Goal: Check status: Check status

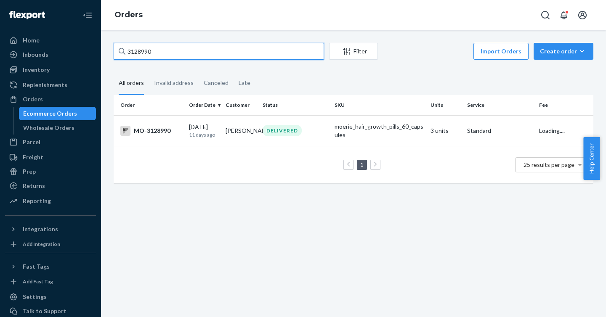
drag, startPoint x: 206, startPoint y: 54, endPoint x: 103, endPoint y: 52, distance: 103.5
click at [103, 52] on div "3128990 Filter Import Orders Create order Ecommerce order Removal order All ord…" at bounding box center [353, 173] width 505 height 287
type input "3151688"
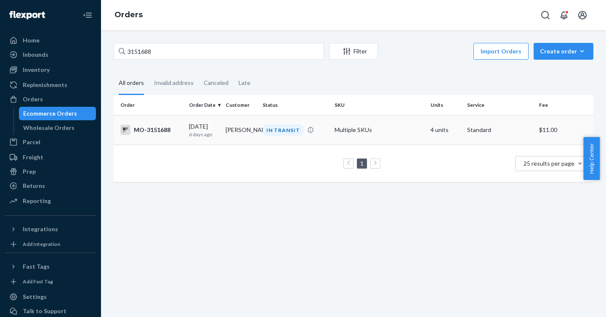
click at [150, 130] on div "MO-3151688" at bounding box center [151, 130] width 62 height 10
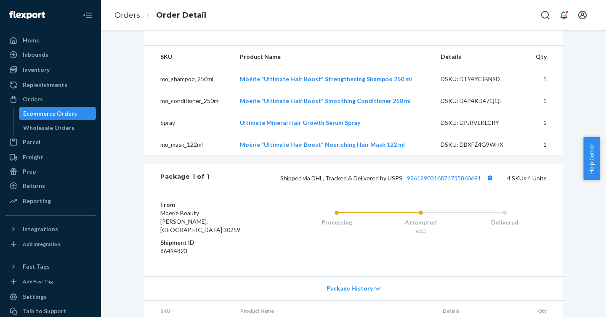
scroll to position [278, 0]
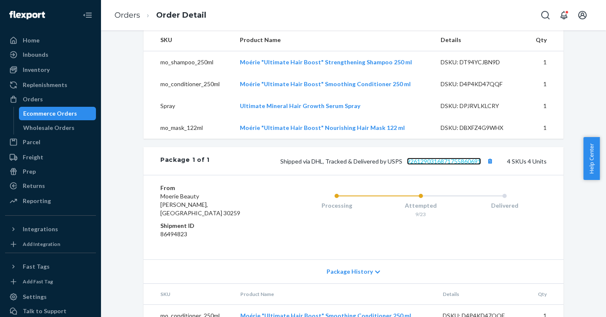
click at [428, 165] on link "9261290316871755860691" at bounding box center [444, 161] width 74 height 7
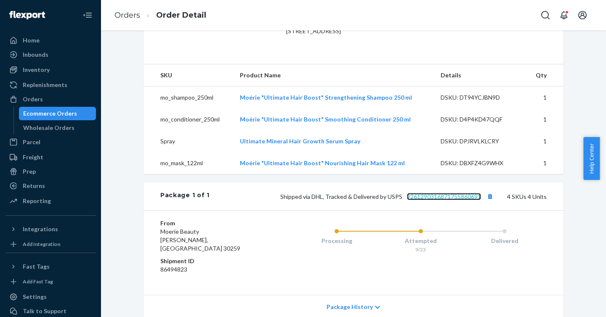
scroll to position [245, 0]
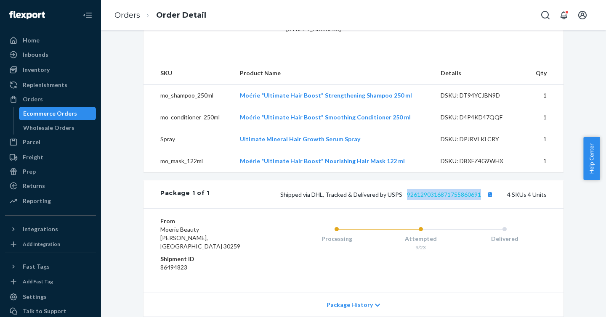
drag, startPoint x: 480, startPoint y: 214, endPoint x: 405, endPoint y: 211, distance: 75.4
click at [405, 198] on span "Shipped via DHL, Tracked & Delivered by USPS 9261290316871755860691" at bounding box center [387, 194] width 215 height 7
copy link "9261290316871755860691"
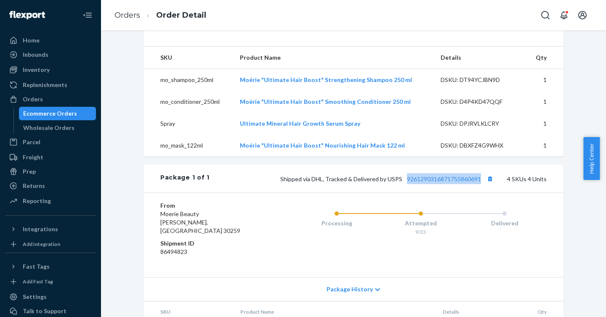
scroll to position [261, 0]
copy link "9261290316871755860691"
click at [42, 100] on div "Orders" at bounding box center [50, 99] width 89 height 12
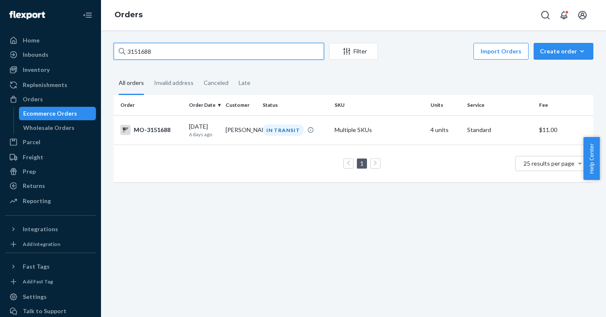
drag, startPoint x: 181, startPoint y: 55, endPoint x: 104, endPoint y: 50, distance: 76.7
click at [104, 50] on div "3151688 Filter Import Orders Create order Ecommerce order Removal order All ord…" at bounding box center [353, 173] width 505 height 287
paste input "70597"
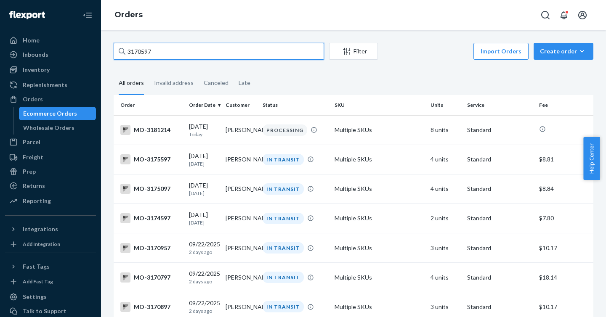
type input "3170597"
